Goal: Information Seeking & Learning: Learn about a topic

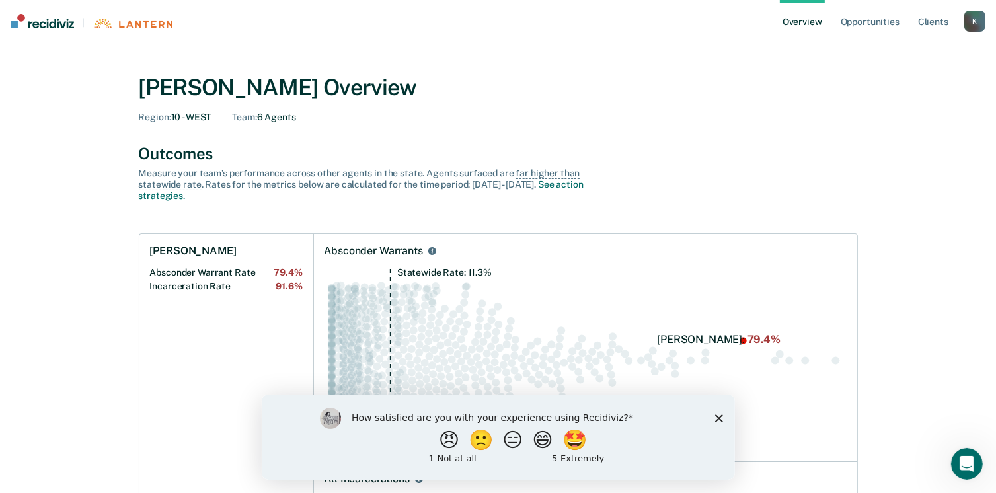
click at [719, 416] on polygon "Close survey" at bounding box center [718, 418] width 8 height 8
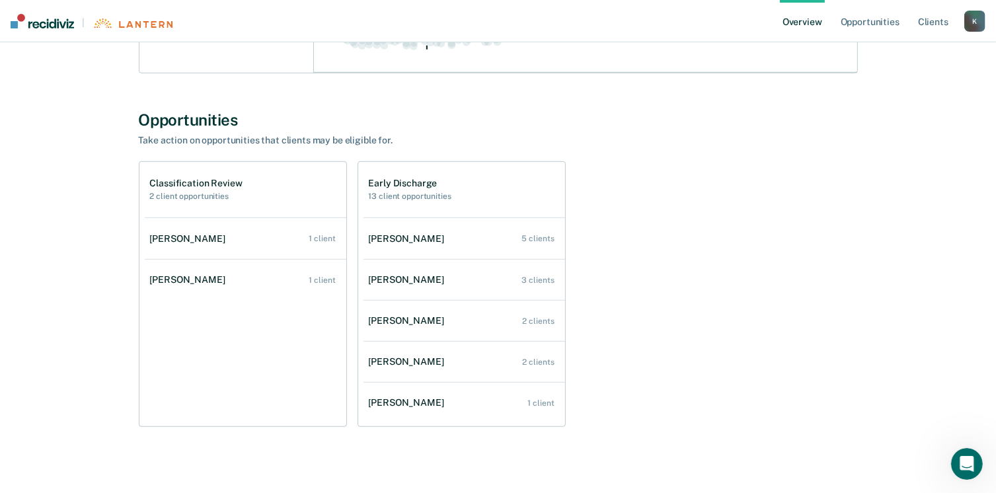
scroll to position [630, 0]
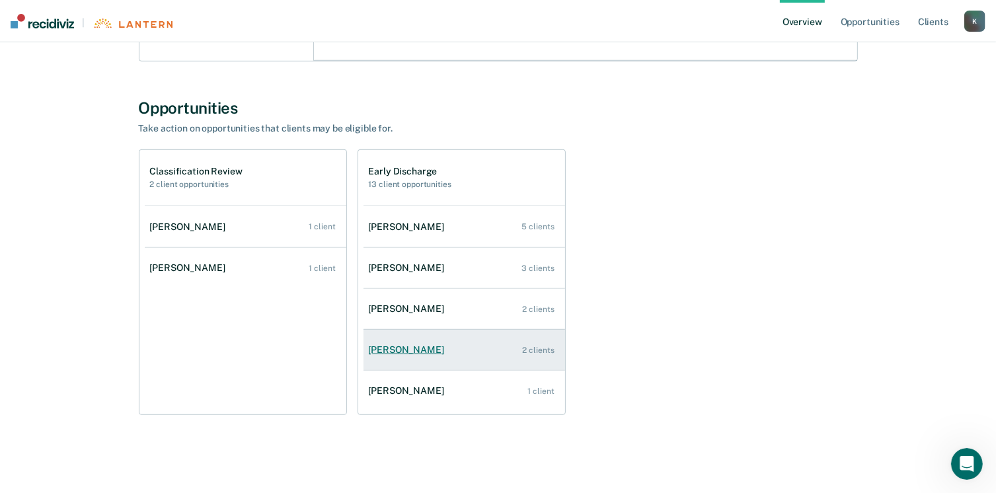
click at [530, 348] on div "2 clients" at bounding box center [539, 350] width 32 height 9
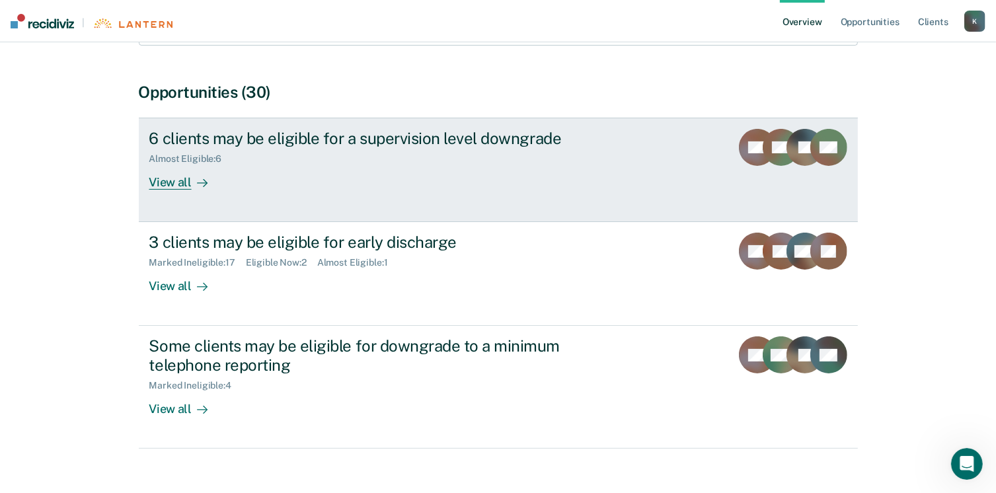
scroll to position [264, 0]
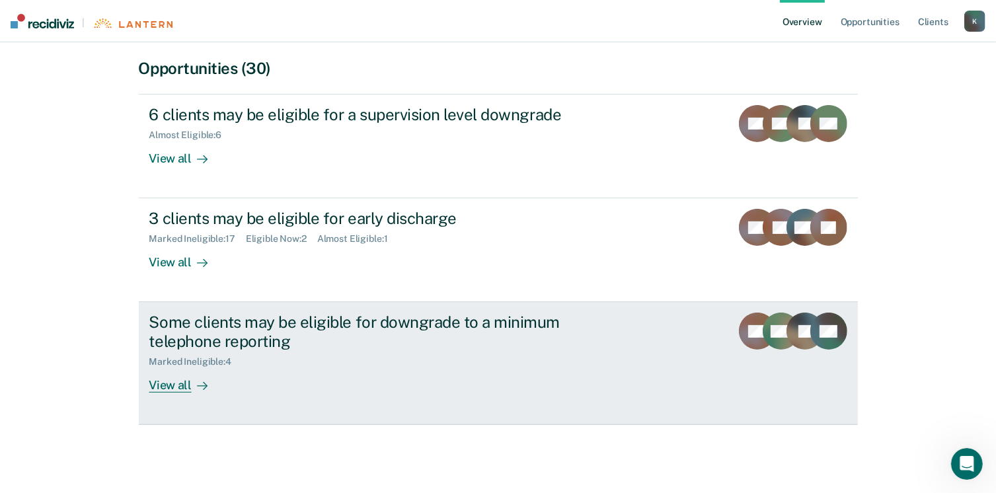
drag, startPoint x: 302, startPoint y: 447, endPoint x: 318, endPoint y: 313, distance: 134.4
click at [309, 435] on div "Opportunities (30) 6 clients may be eligible for a supervision level downgrade …" at bounding box center [498, 255] width 719 height 392
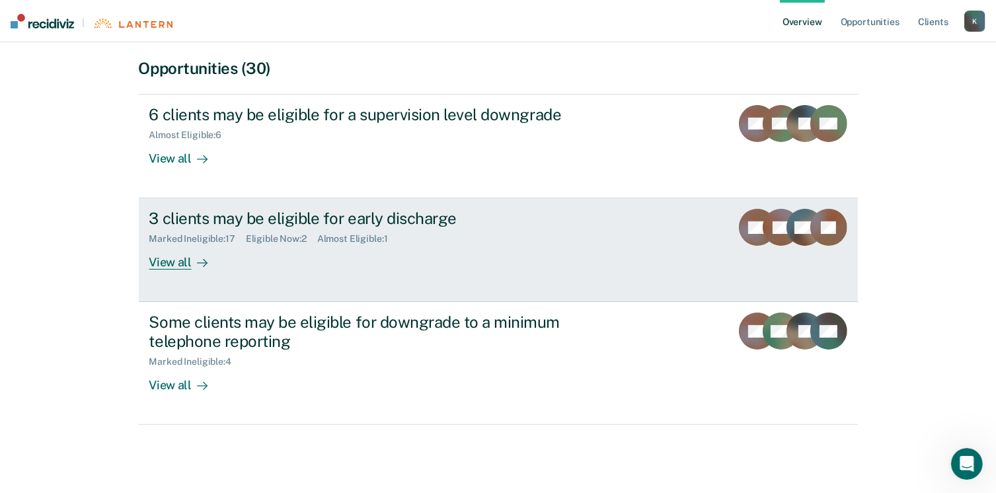
scroll to position [0, 0]
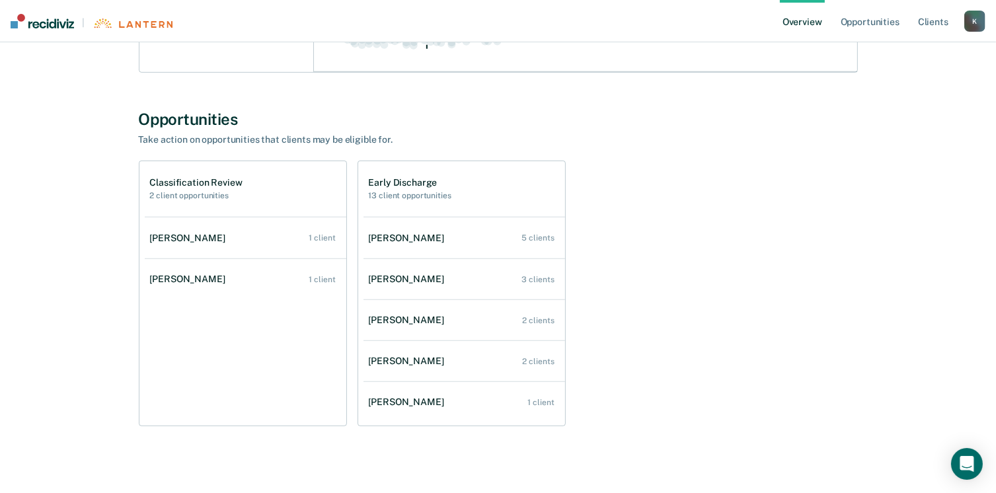
scroll to position [630, 0]
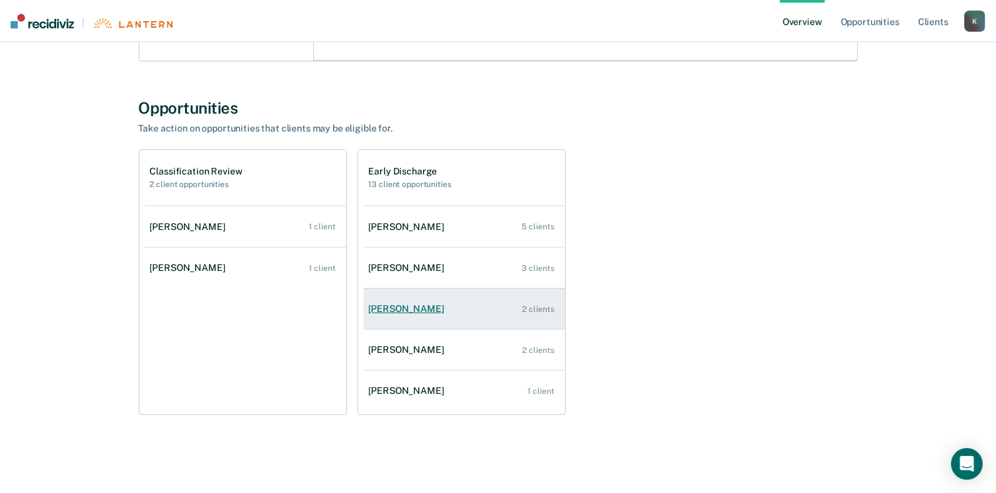
click at [402, 305] on div "[PERSON_NAME]" at bounding box center [409, 308] width 81 height 11
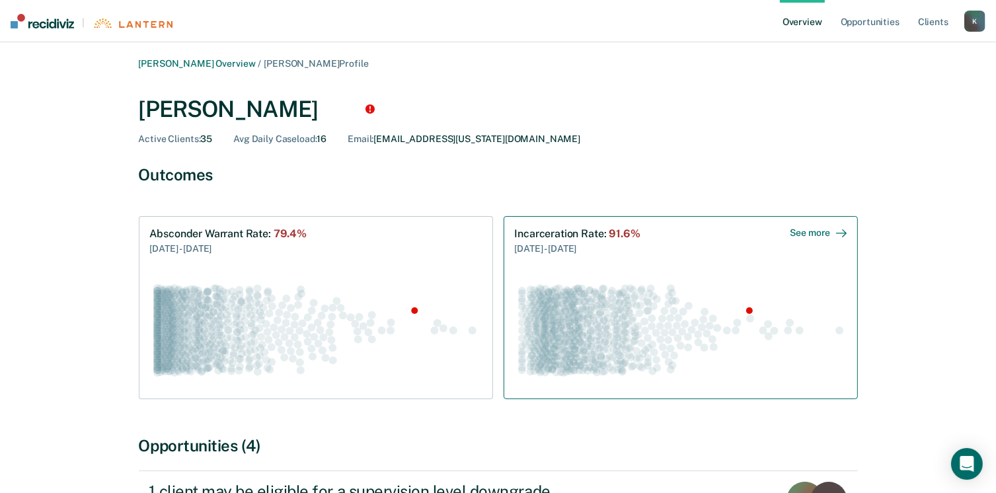
click at [837, 331] on circle "Swarm plot of all incarceration rates in the state for ALL caseloads, highlight…" at bounding box center [839, 330] width 8 height 8
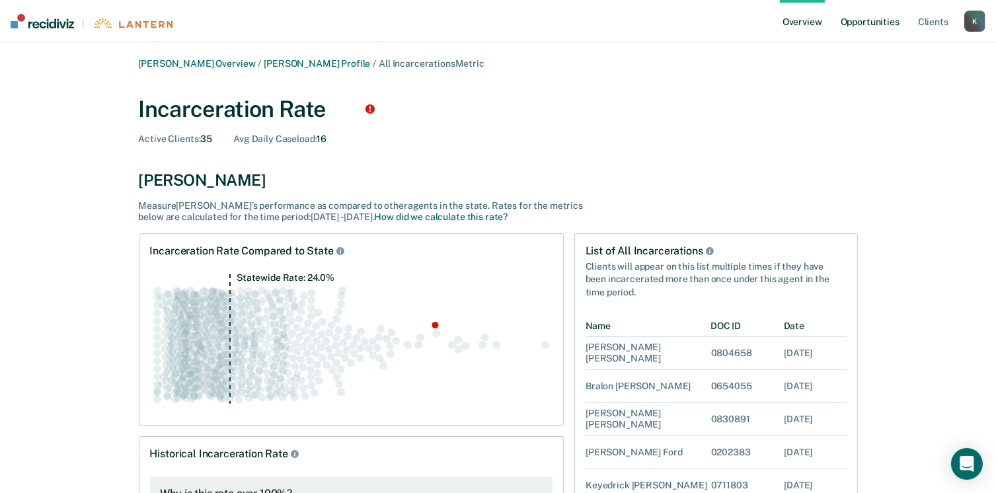
click at [851, 24] on link "Opportunities" at bounding box center [870, 21] width 64 height 42
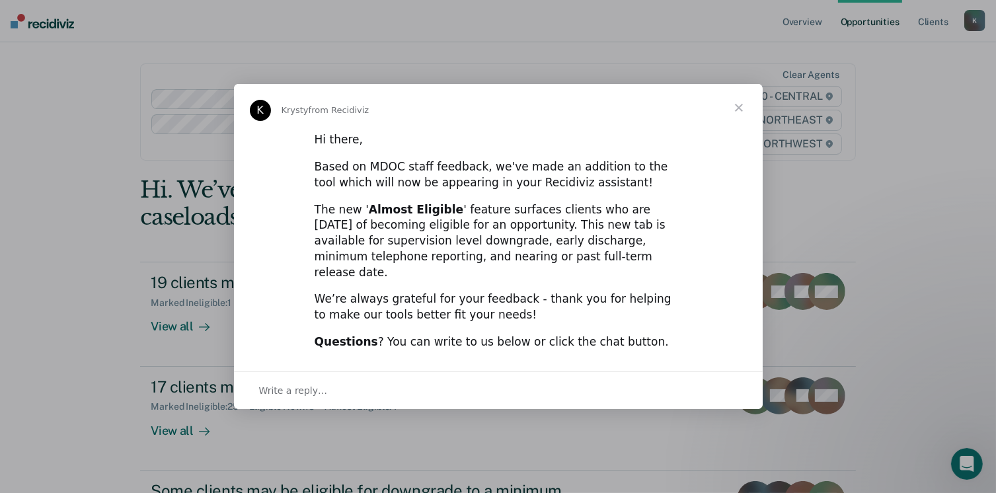
click at [735, 114] on span "Close" at bounding box center [739, 108] width 48 height 48
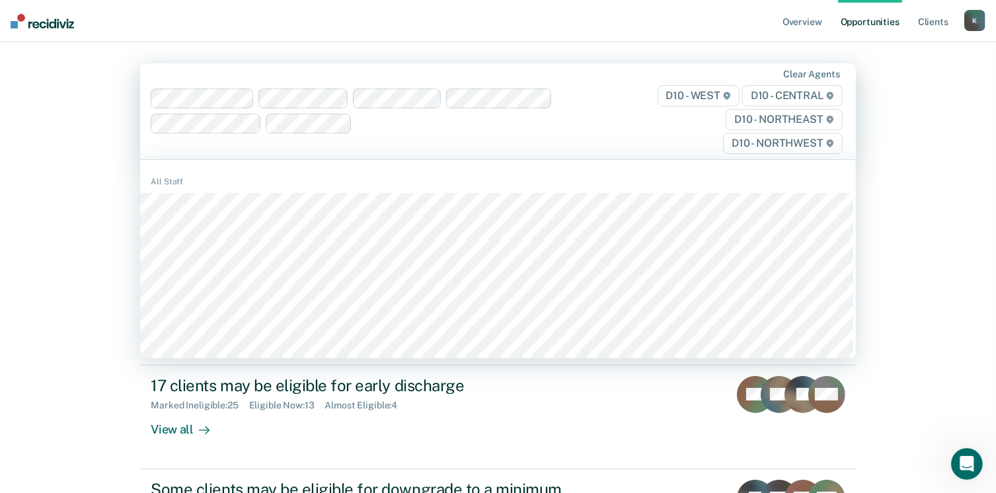
click at [908, 186] on div "Overview Opportunities Client s KatzD@michigan.gov K Profile How it works Log O…" at bounding box center [498, 435] width 996 height 871
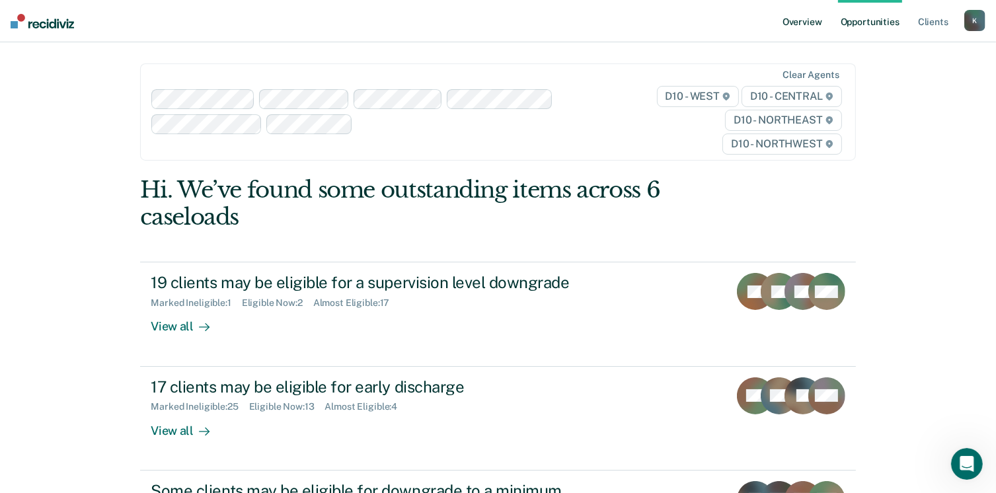
click at [807, 23] on link "Overview" at bounding box center [802, 21] width 45 height 42
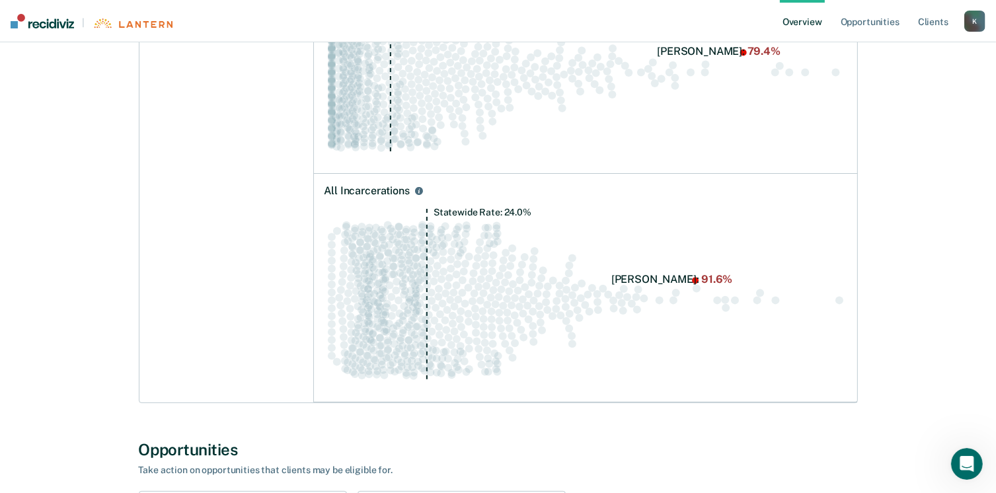
scroll to position [529, 0]
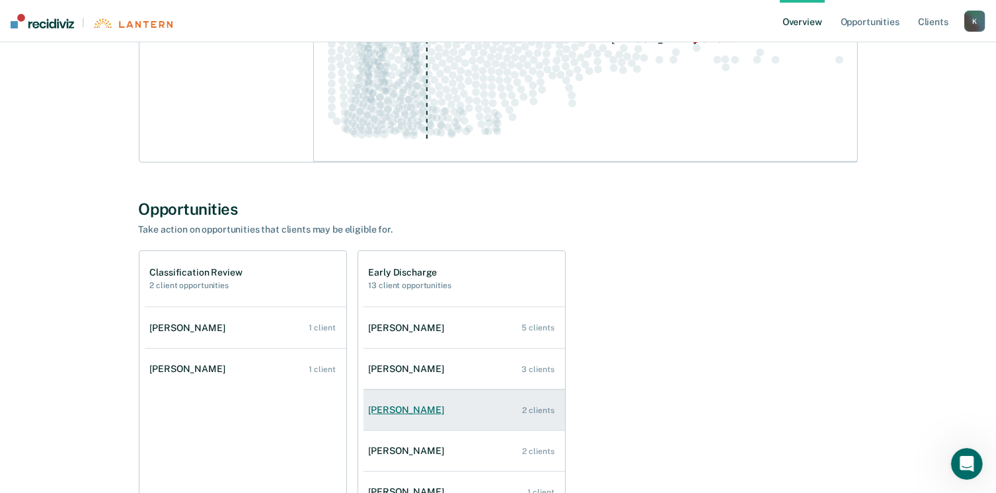
click at [402, 409] on div "[PERSON_NAME]" at bounding box center [409, 409] width 81 height 11
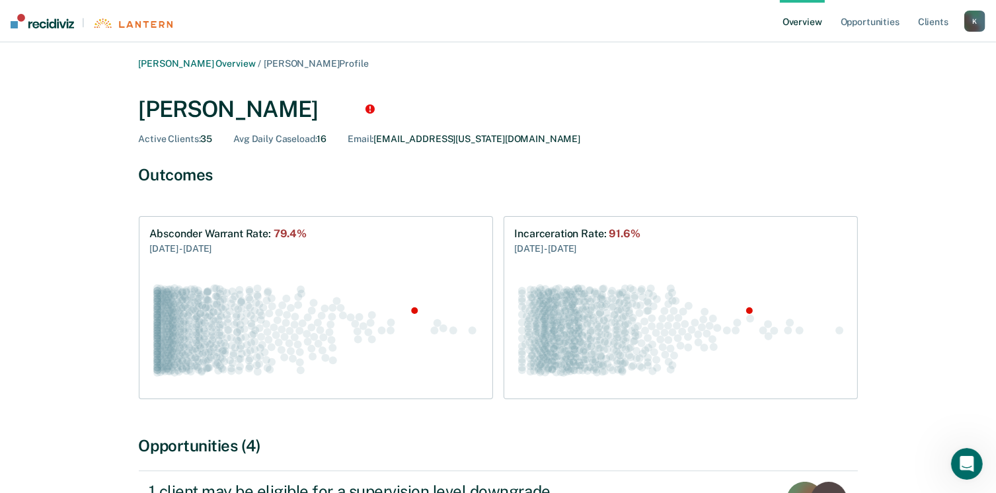
click at [793, 24] on link "Overview" at bounding box center [802, 21] width 45 height 42
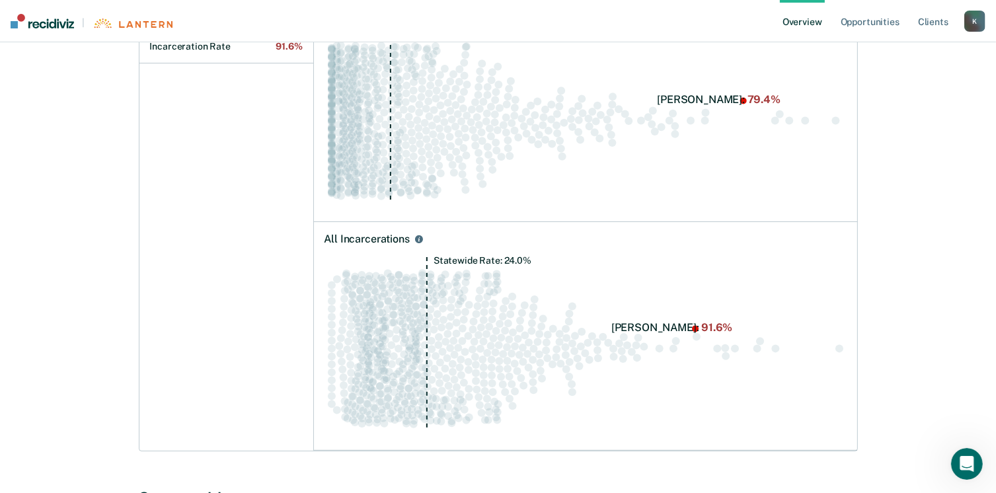
scroll to position [264, 0]
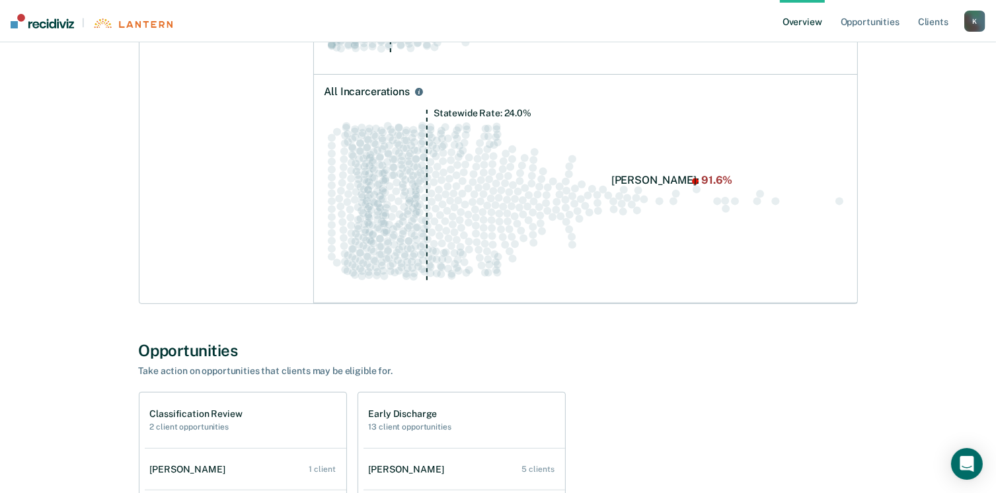
scroll to position [595, 0]
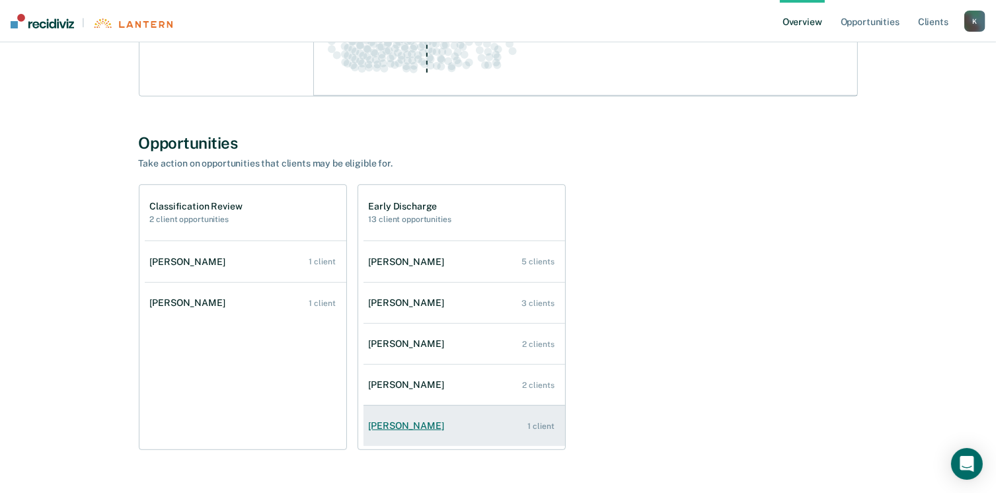
click at [413, 427] on div "[PERSON_NAME]" at bounding box center [409, 425] width 81 height 11
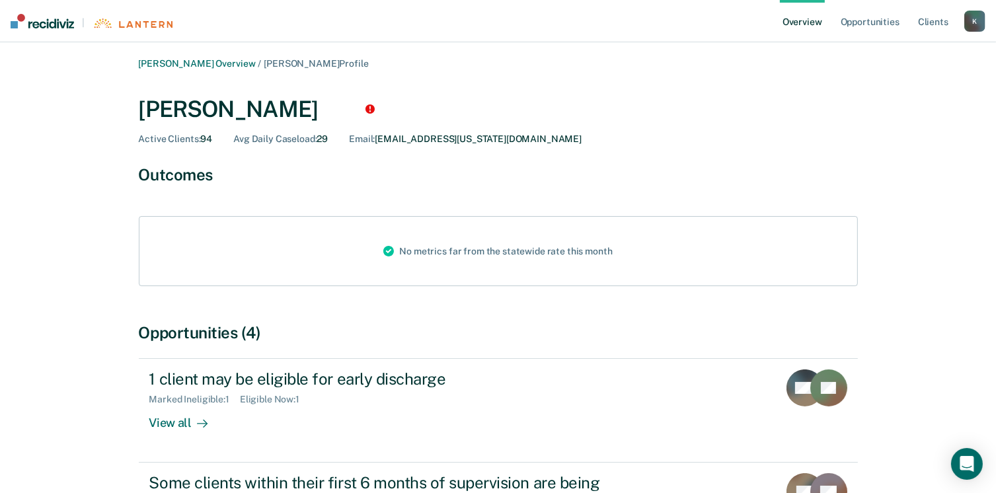
click at [812, 22] on link "Overview" at bounding box center [802, 21] width 45 height 42
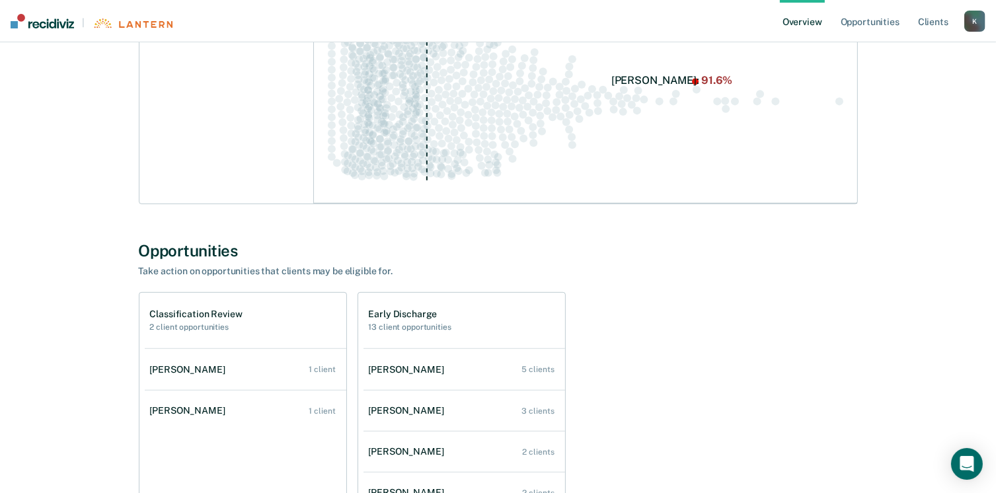
scroll to position [595, 0]
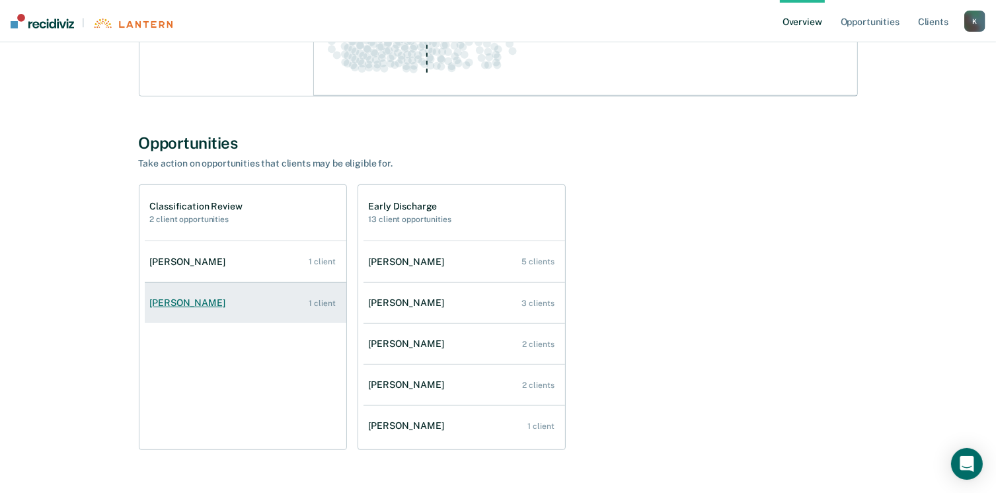
click at [212, 303] on div "[PERSON_NAME]" at bounding box center [190, 302] width 81 height 11
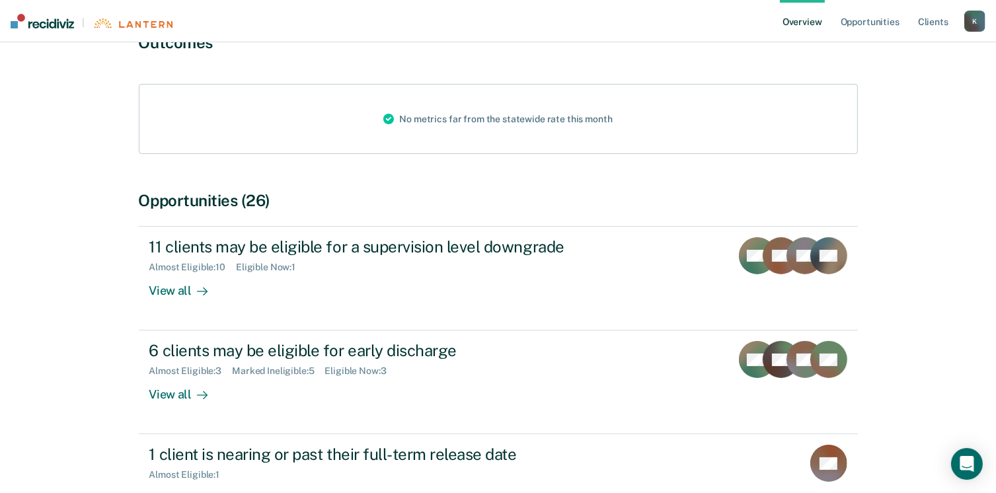
scroll to position [198, 0]
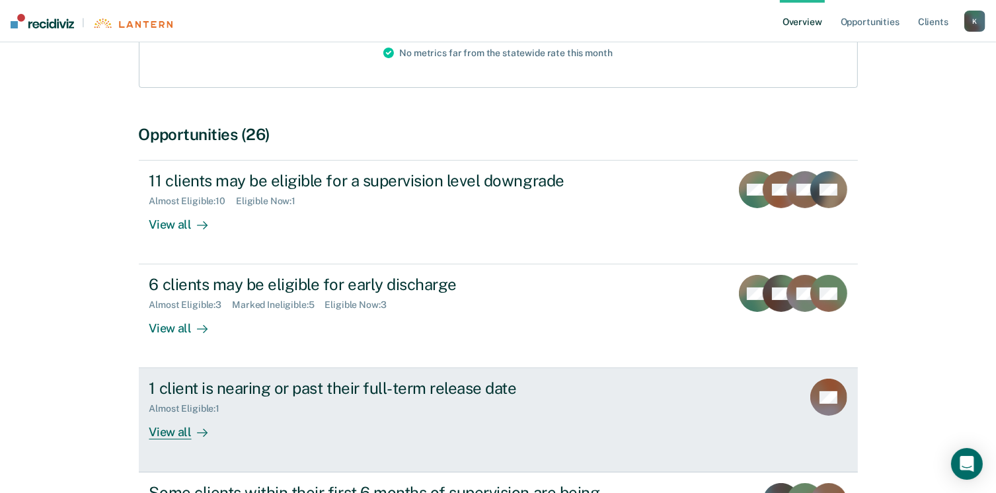
click at [166, 427] on div "View all" at bounding box center [186, 427] width 74 height 26
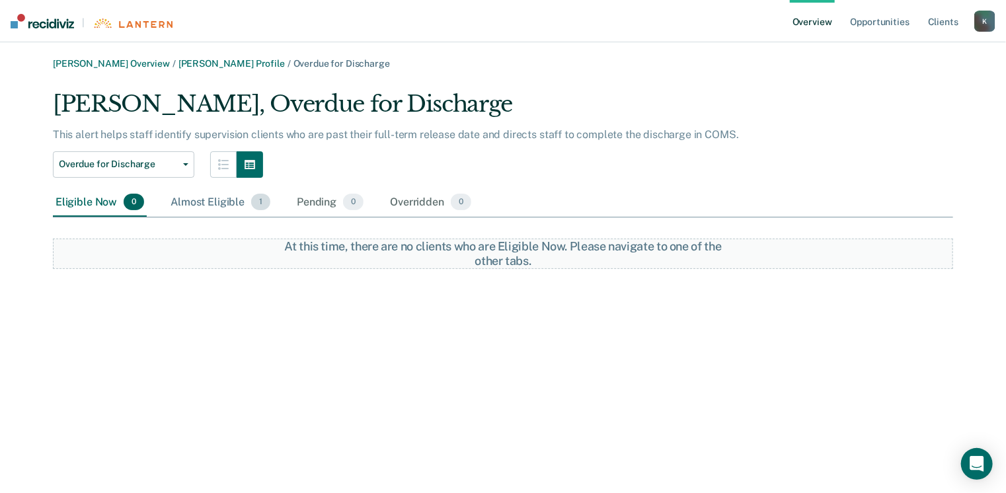
click at [215, 200] on div "Almost Eligible 1" at bounding box center [220, 202] width 105 height 29
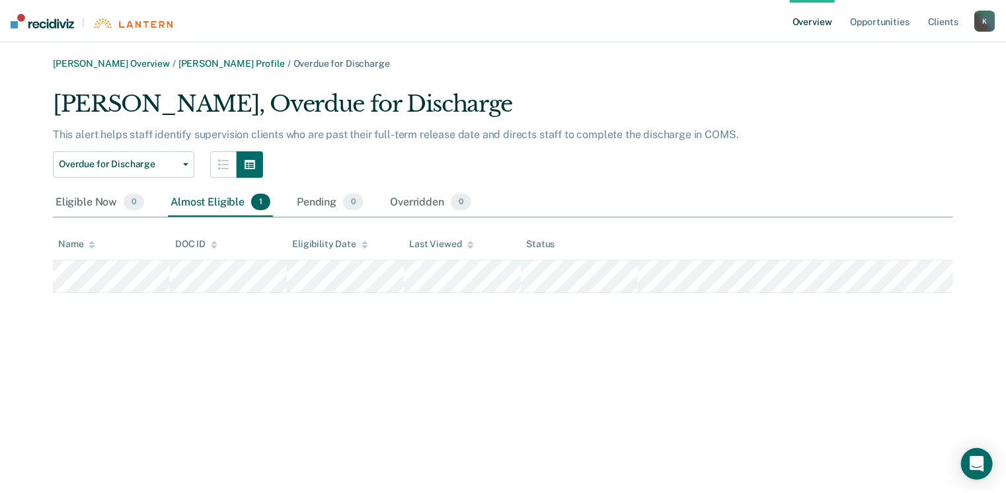
click at [445, 396] on div "[PERSON_NAME] Overview / [PERSON_NAME] Profile / Overdue for Discharge [PERSON_…" at bounding box center [503, 254] width 974 height 392
click at [808, 26] on link "Overview" at bounding box center [811, 21] width 45 height 42
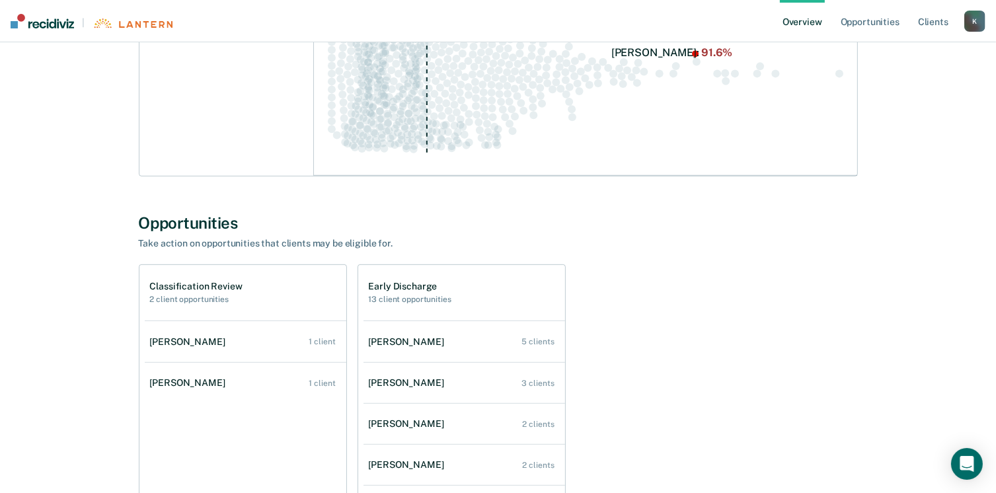
scroll to position [595, 0]
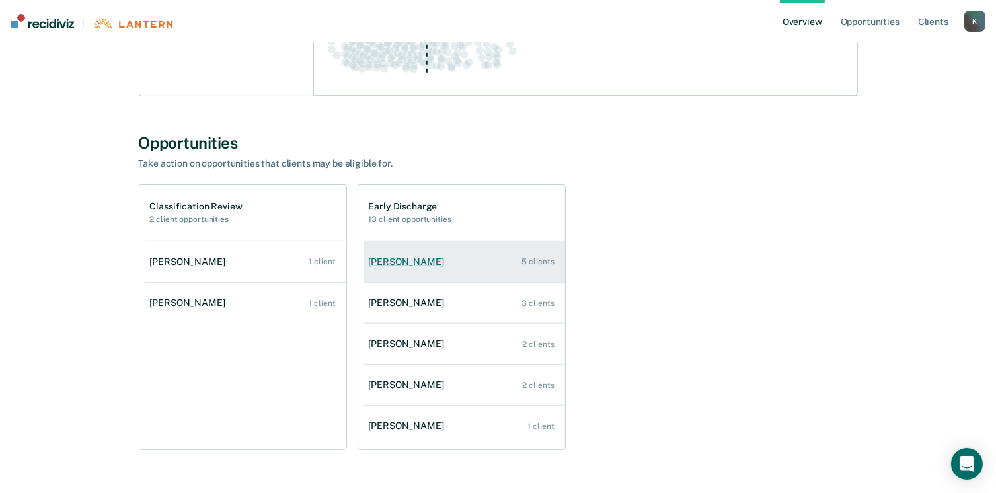
click at [418, 267] on link "[PERSON_NAME] 5 clients" at bounding box center [463, 262] width 201 height 38
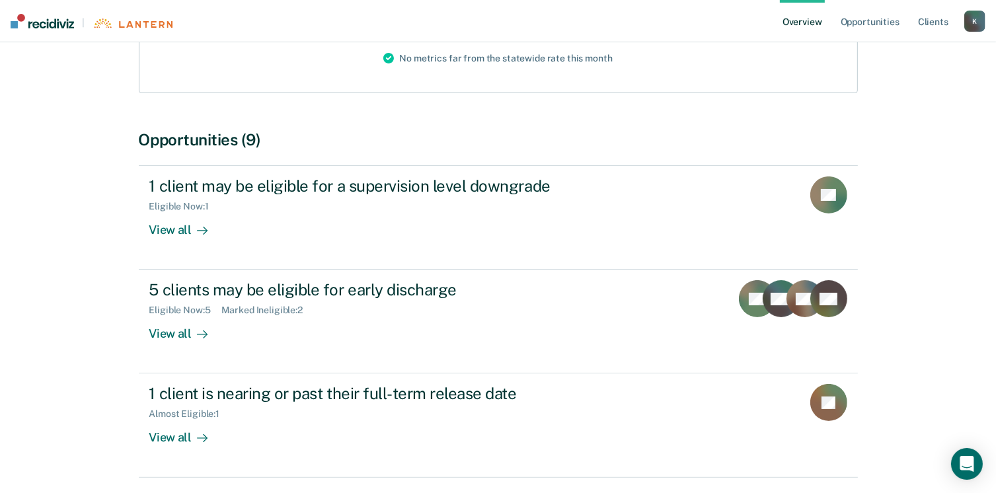
scroll to position [198, 0]
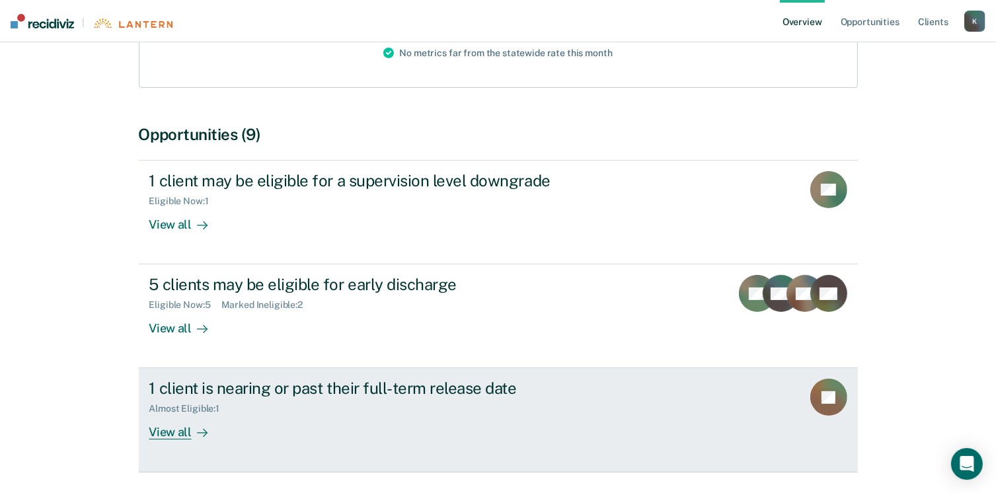
click at [164, 407] on div "Almost Eligible : 1" at bounding box center [189, 408] width 81 height 11
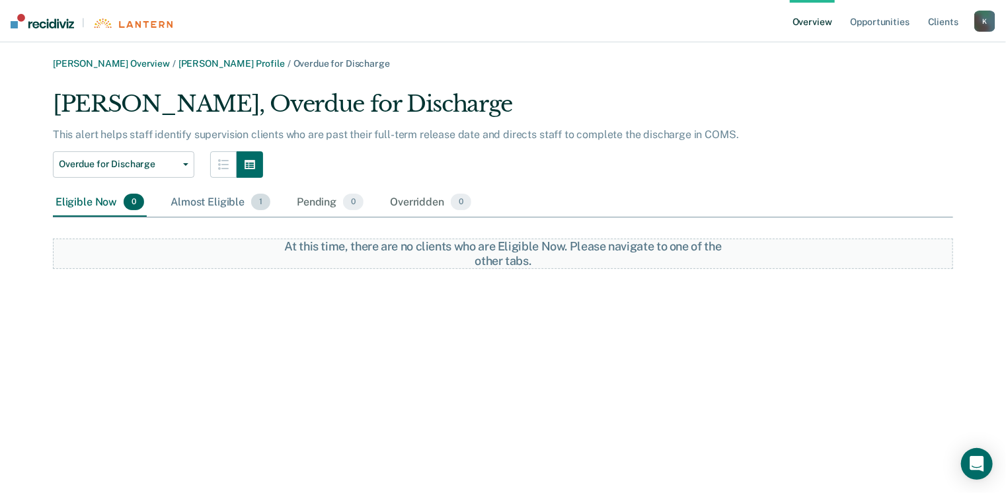
click at [206, 203] on div "Almost Eligible 1" at bounding box center [220, 202] width 105 height 29
